Goal: Task Accomplishment & Management: Manage account settings

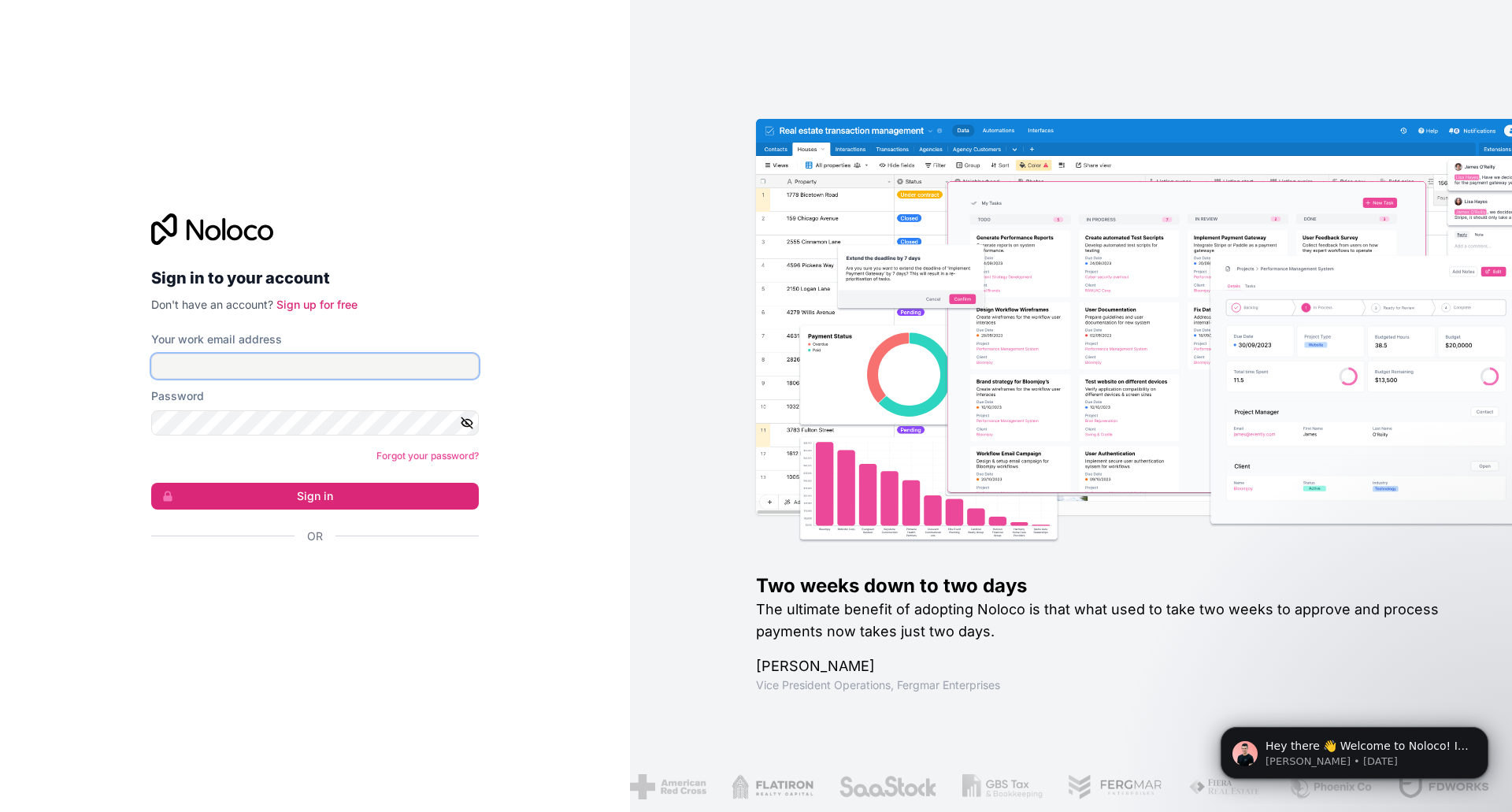
click at [286, 365] on input "Your work email address" at bounding box center [315, 367] width 328 height 25
type input "[EMAIL_ADDRESS][DOMAIN_NAME]"
click at [359, 502] on button "Sign in" at bounding box center [315, 496] width 328 height 27
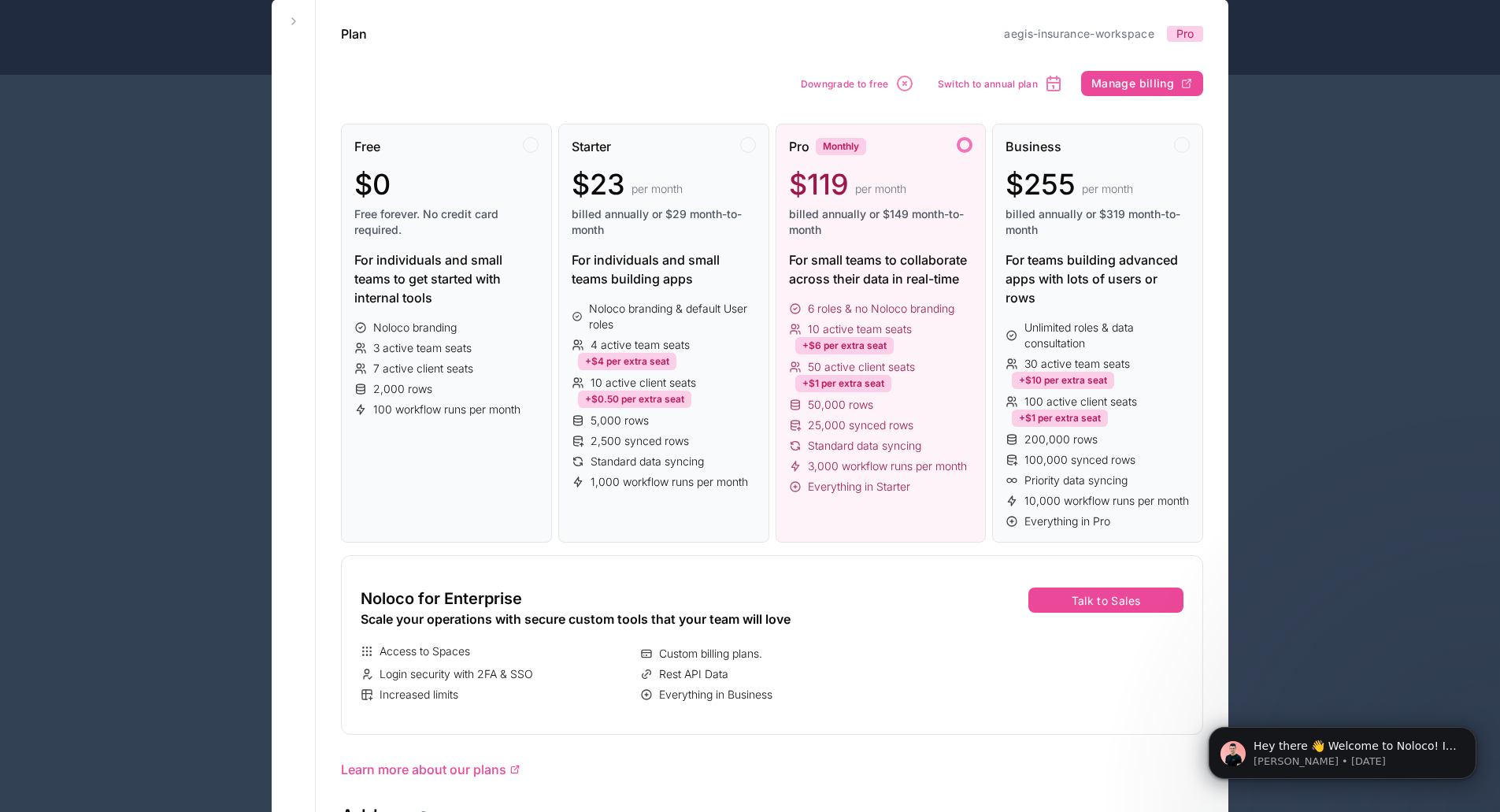
scroll to position [79, 0]
